Goal: Task Accomplishment & Management: Manage account settings

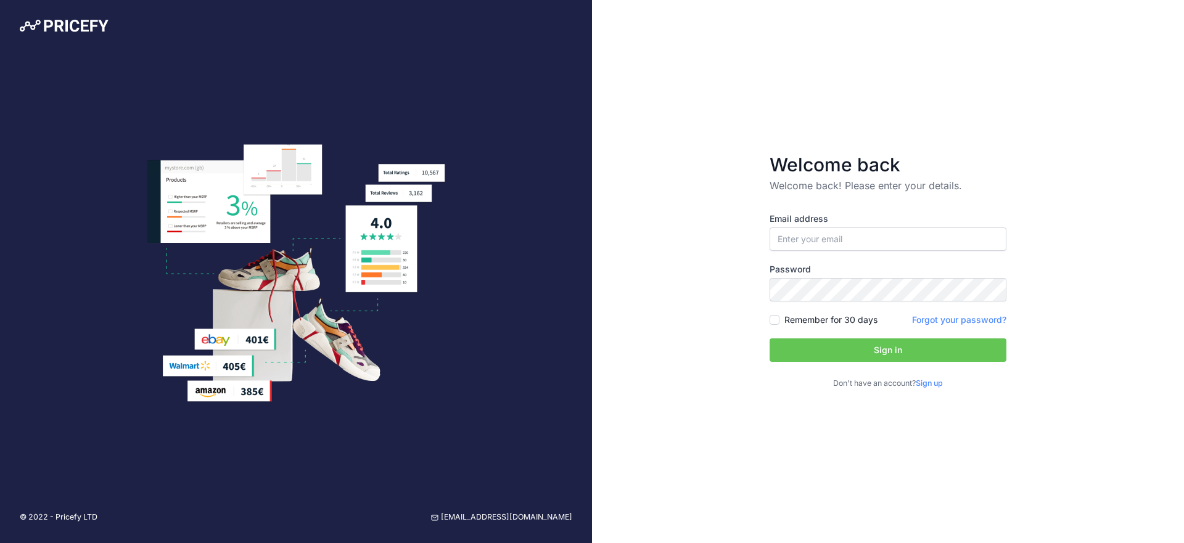
click at [864, 217] on label "Email address" at bounding box center [887, 219] width 237 height 12
click at [858, 233] on input "email" at bounding box center [887, 239] width 237 height 23
type input "[EMAIL_ADDRESS][PERSON_NAME][DOMAIN_NAME]"
click at [769, 338] on button "Sign in" at bounding box center [887, 349] width 237 height 23
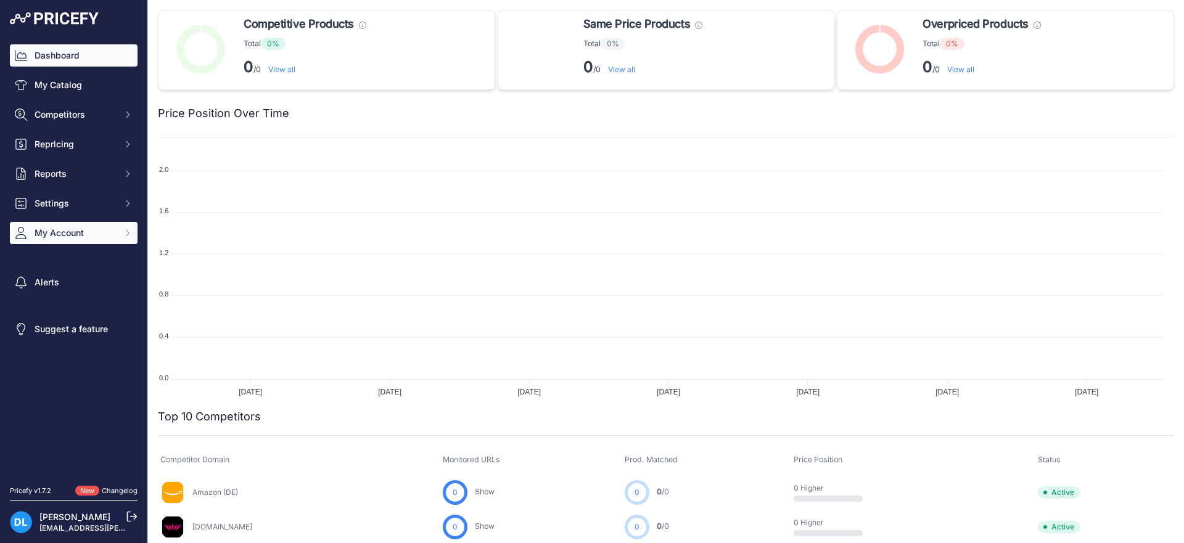
click at [65, 234] on span "My Account" at bounding box center [75, 233] width 81 height 12
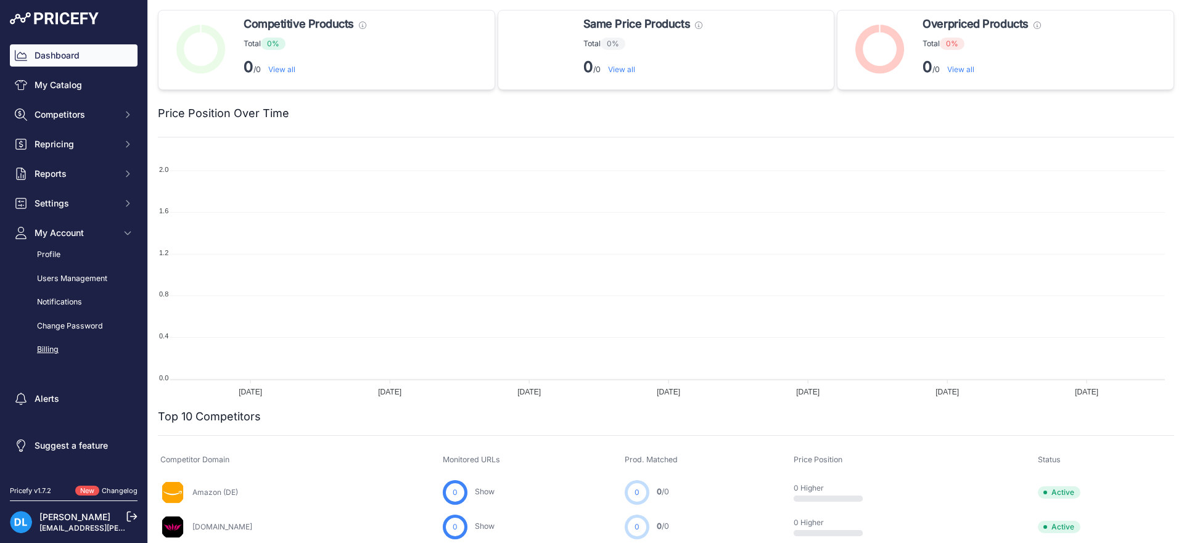
click at [57, 343] on link "Billing" at bounding box center [74, 350] width 128 height 22
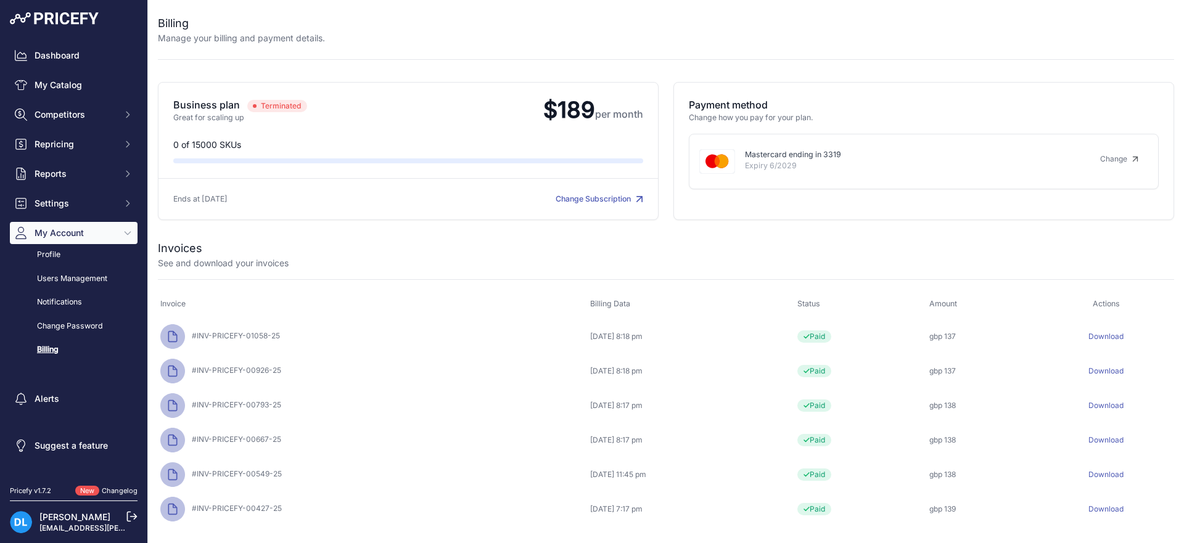
click at [294, 110] on span "Terminated" at bounding box center [277, 106] width 60 height 12
click at [263, 100] on span "Terminated" at bounding box center [277, 106] width 60 height 12
click at [585, 200] on link "Change Subscription" at bounding box center [600, 198] width 88 height 9
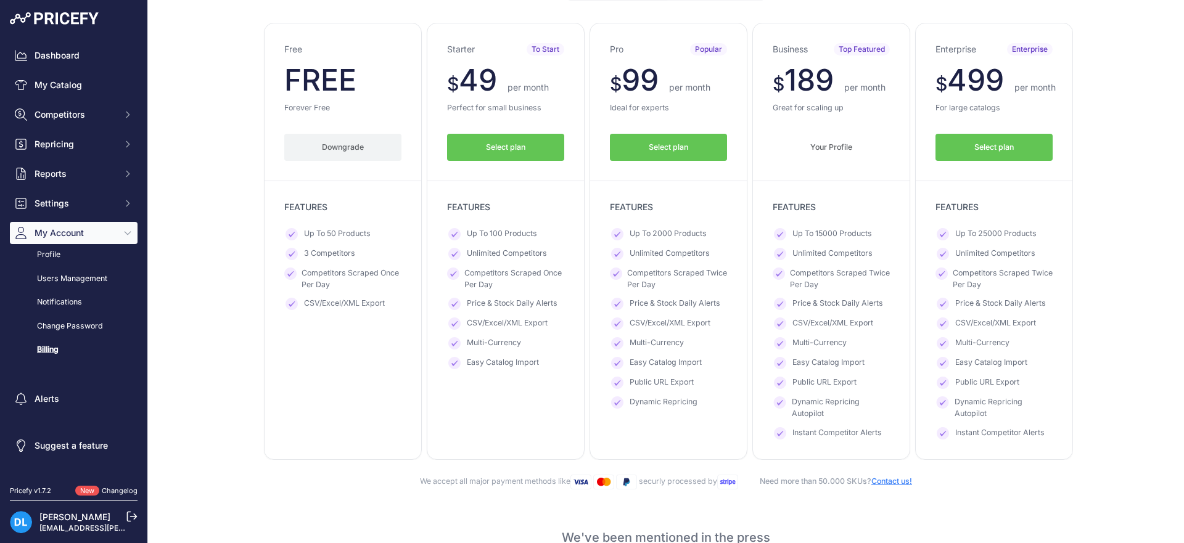
scroll to position [118, 0]
